Goal: Information Seeking & Learning: Learn about a topic

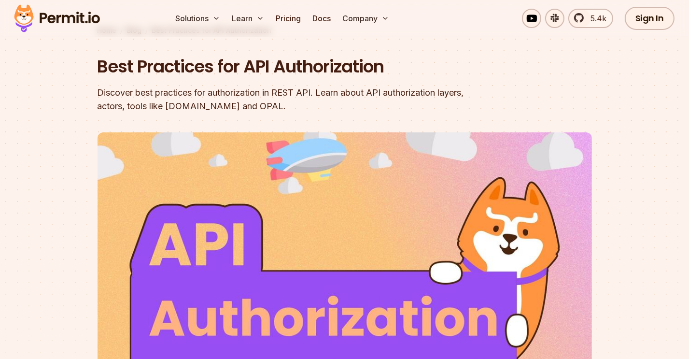
scroll to position [97, 0]
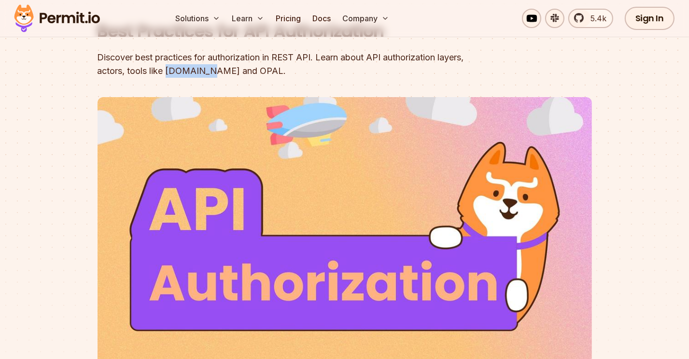
drag, startPoint x: 196, startPoint y: 71, endPoint x: 232, endPoint y: 76, distance: 36.1
click at [232, 77] on div "Discover best practices for authorization in REST API. Learn about API authoriz…" at bounding box center [283, 64] width 371 height 27
click at [663, 194] on div at bounding box center [344, 280] width 689 height 339
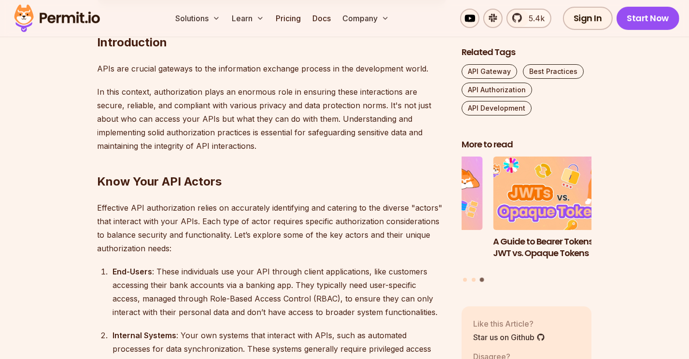
scroll to position [579, 0]
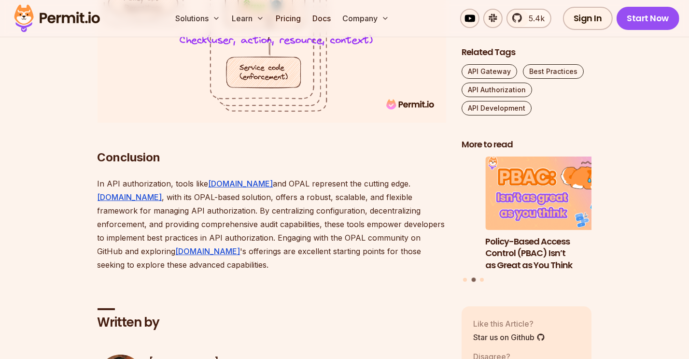
scroll to position [3669, 0]
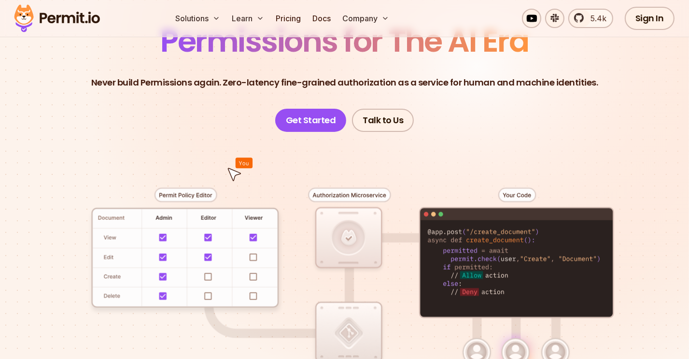
scroll to position [97, 0]
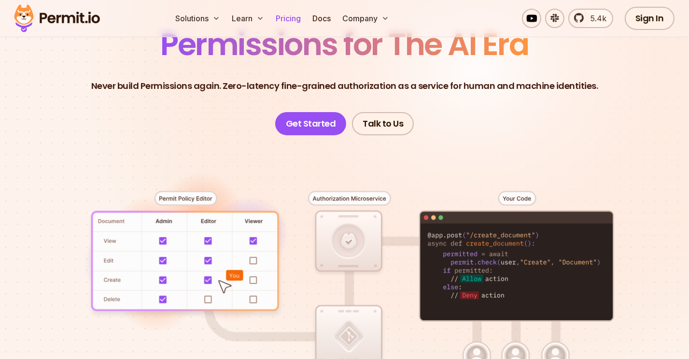
click at [292, 25] on link "Pricing" at bounding box center [288, 18] width 33 height 19
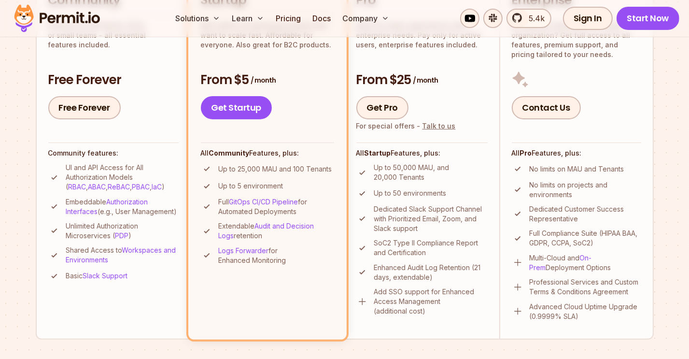
scroll to position [290, 0]
